Goal: Information Seeking & Learning: Learn about a topic

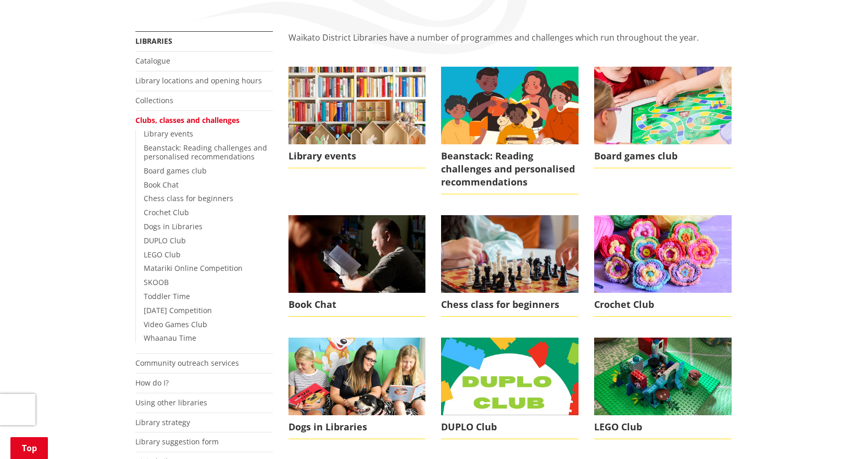
scroll to position [156, 0]
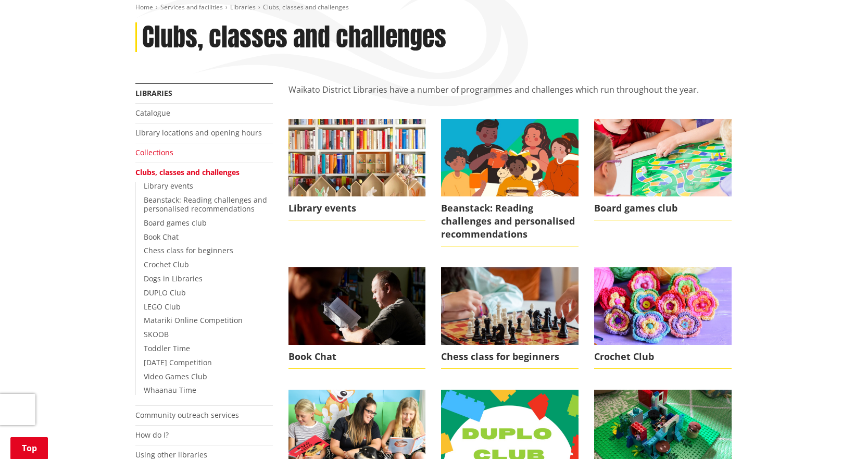
click at [163, 153] on link "Collections" at bounding box center [154, 152] width 38 height 10
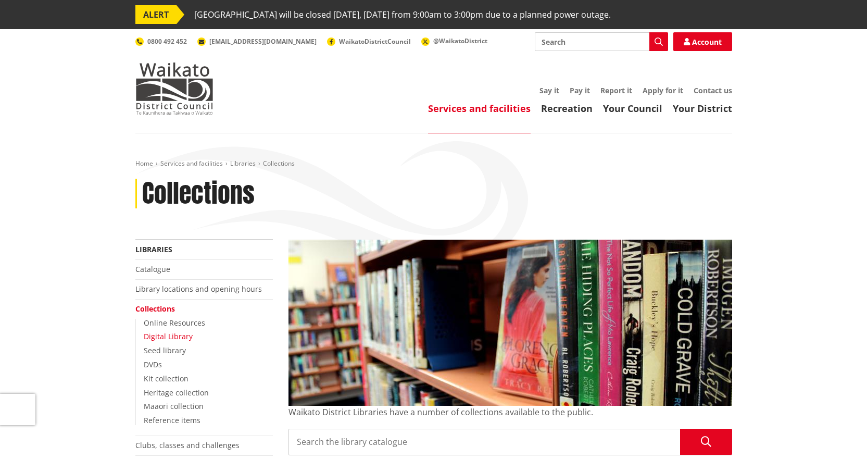
click at [176, 334] on link "Digital Library" at bounding box center [168, 336] width 49 height 10
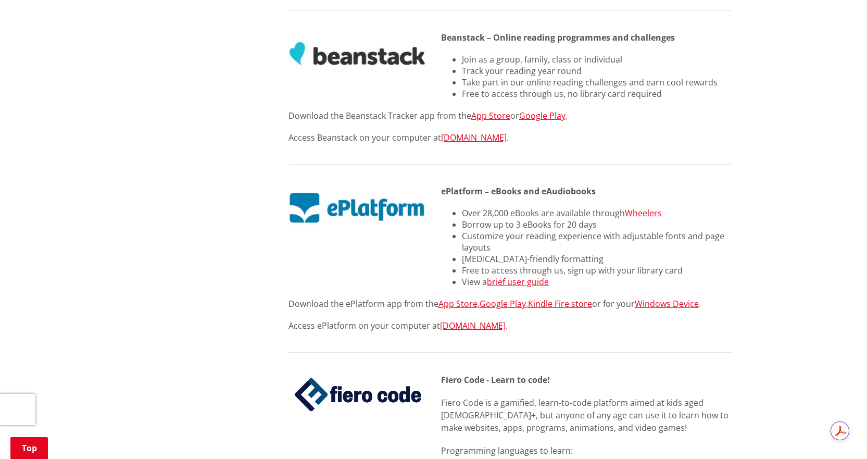
scroll to position [781, 0]
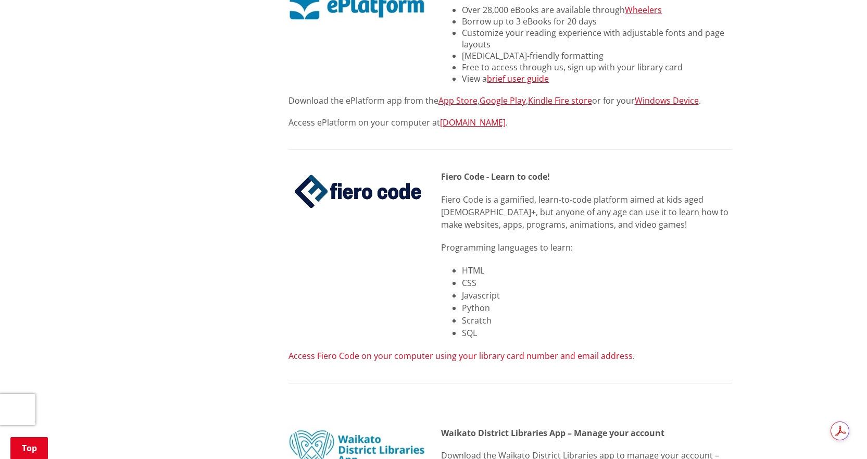
click at [548, 350] on link "Access Fiero Code on your computer using your library card number and email add…" at bounding box center [461, 355] width 346 height 11
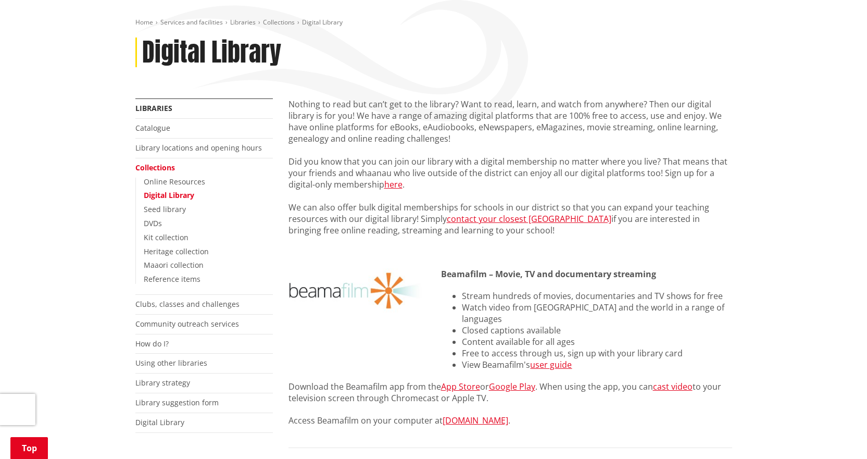
scroll to position [0, 0]
